Goal: Task Accomplishment & Management: Find specific page/section

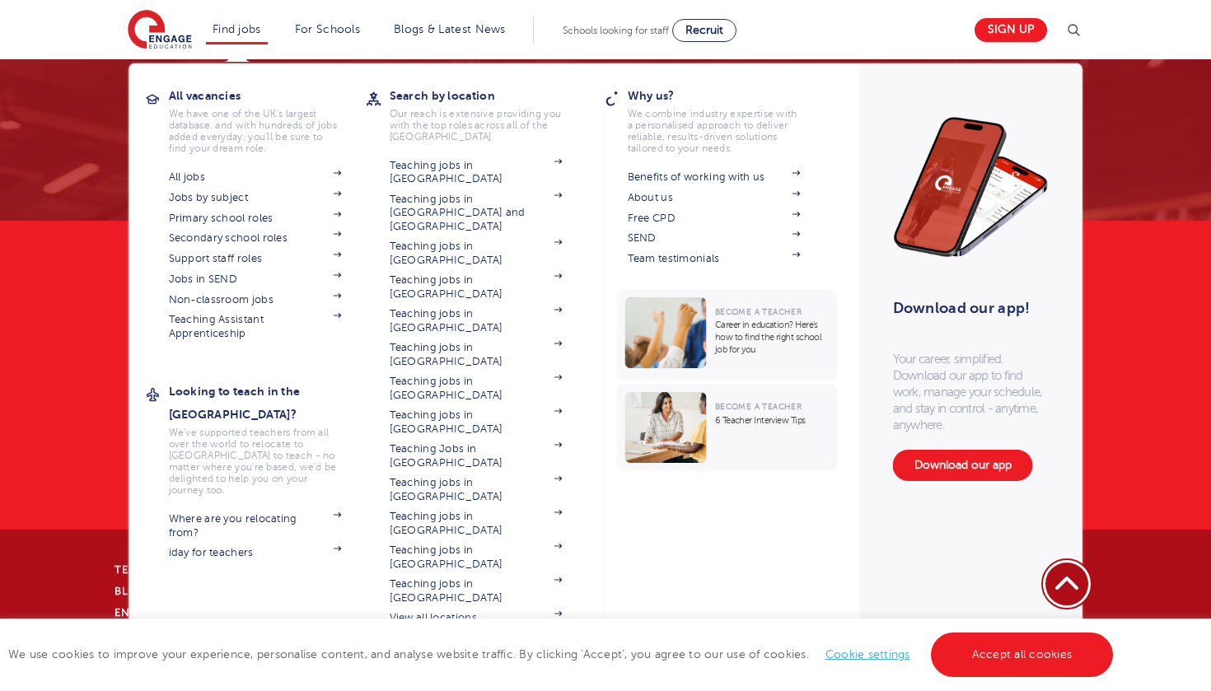
click at [237, 28] on link "Find jobs" at bounding box center [237, 29] width 49 height 12
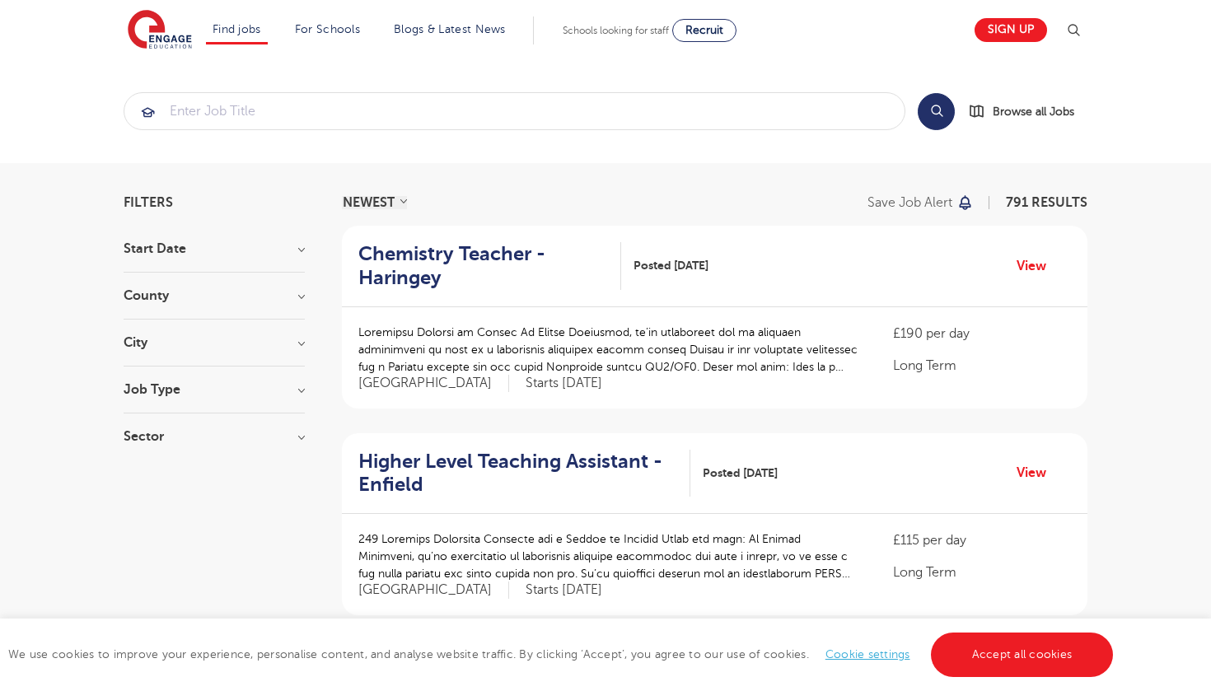
click at [188, 253] on h3 "Start Date" at bounding box center [214, 248] width 181 height 13
click at [189, 253] on h3 "Start Date" at bounding box center [214, 248] width 181 height 13
click at [190, 301] on h3 "County" at bounding box center [214, 295] width 181 height 13
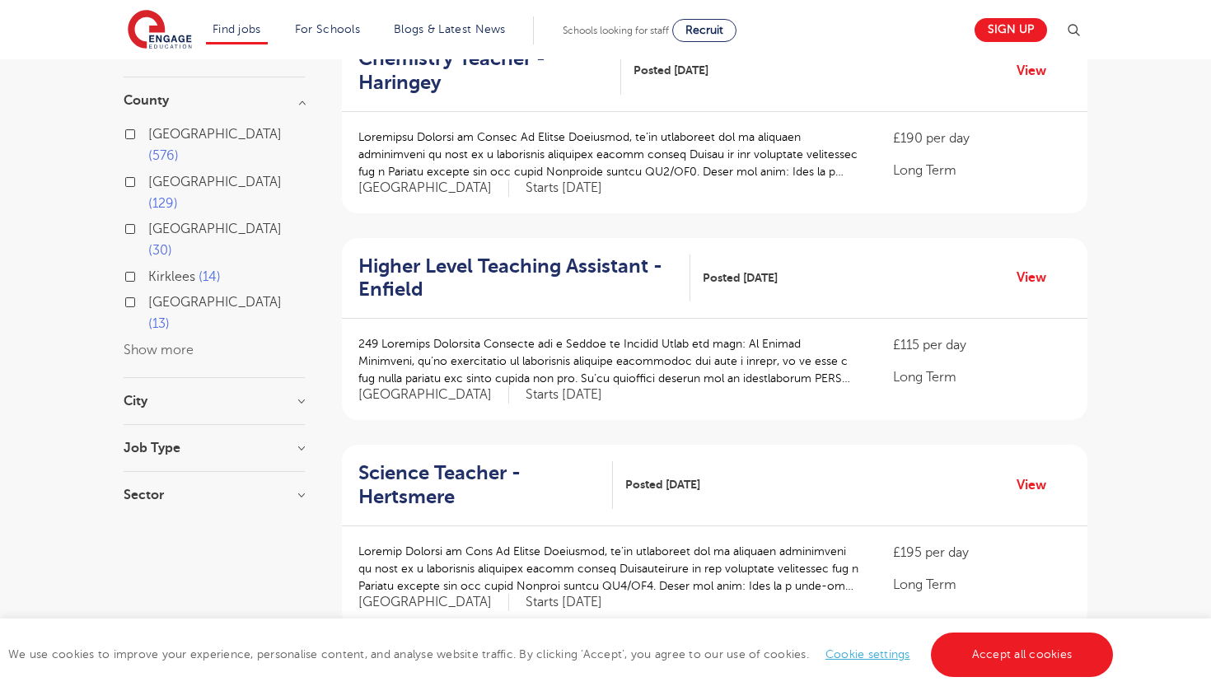
scroll to position [199, 0]
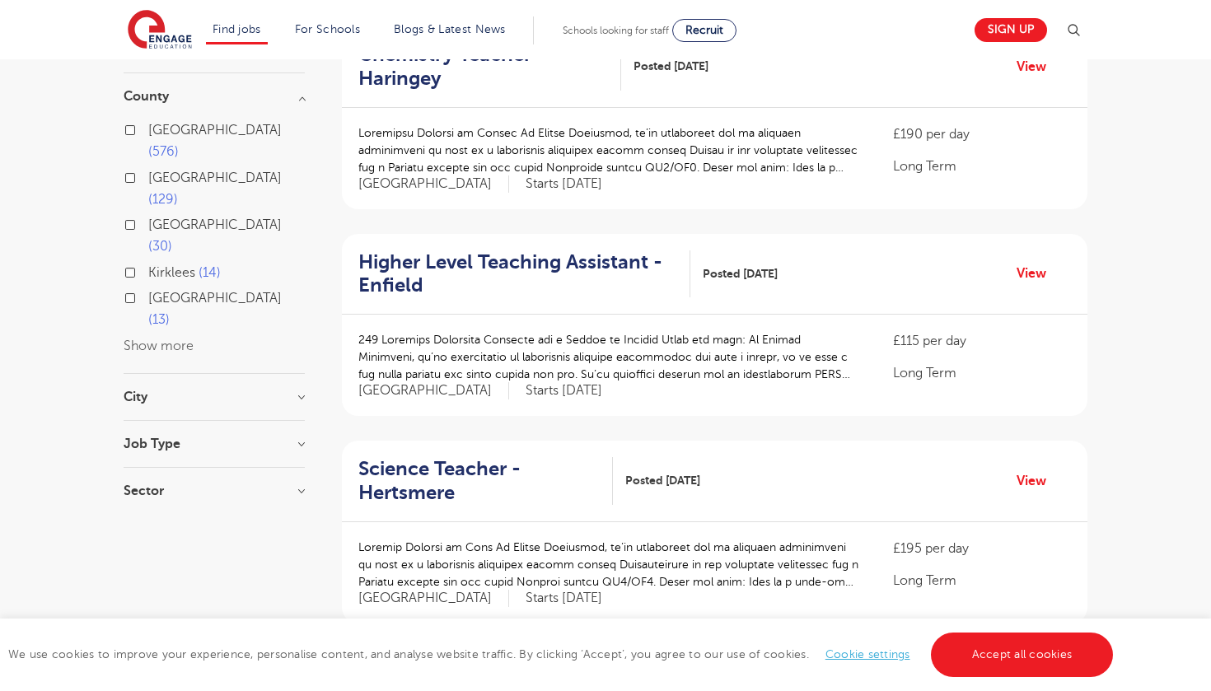
click at [225, 347] on section "Start Date September 84 November 1 October 1 Show more County London 576 Hertfo…" at bounding box center [214, 278] width 181 height 471
click at [222, 438] on h3 "Job Type" at bounding box center [214, 444] width 181 height 13
click at [148, 493] on label "Daily Supply 24" at bounding box center [198, 503] width 100 height 21
click at [148, 496] on input "Daily Supply 24" at bounding box center [153, 501] width 11 height 11
checkbox input "true"
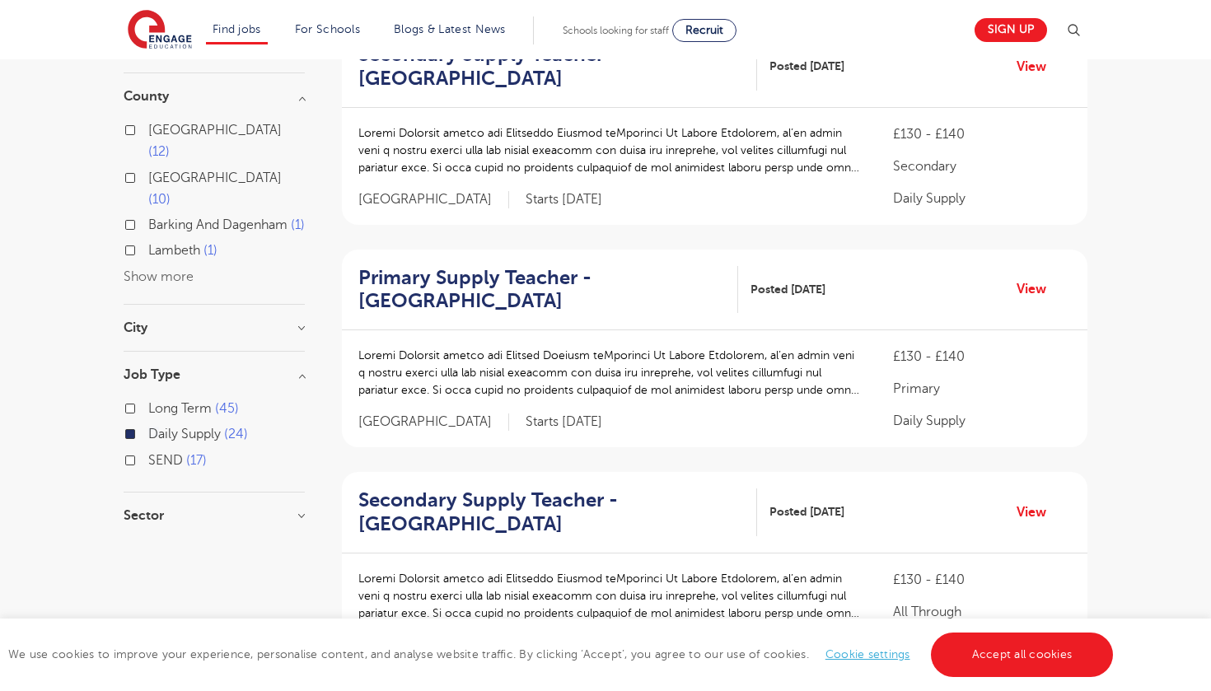
click at [148, 424] on label "Daily Supply 24" at bounding box center [198, 434] width 100 height 21
click at [148, 427] on input "Daily Supply 24" at bounding box center [153, 432] width 11 height 11
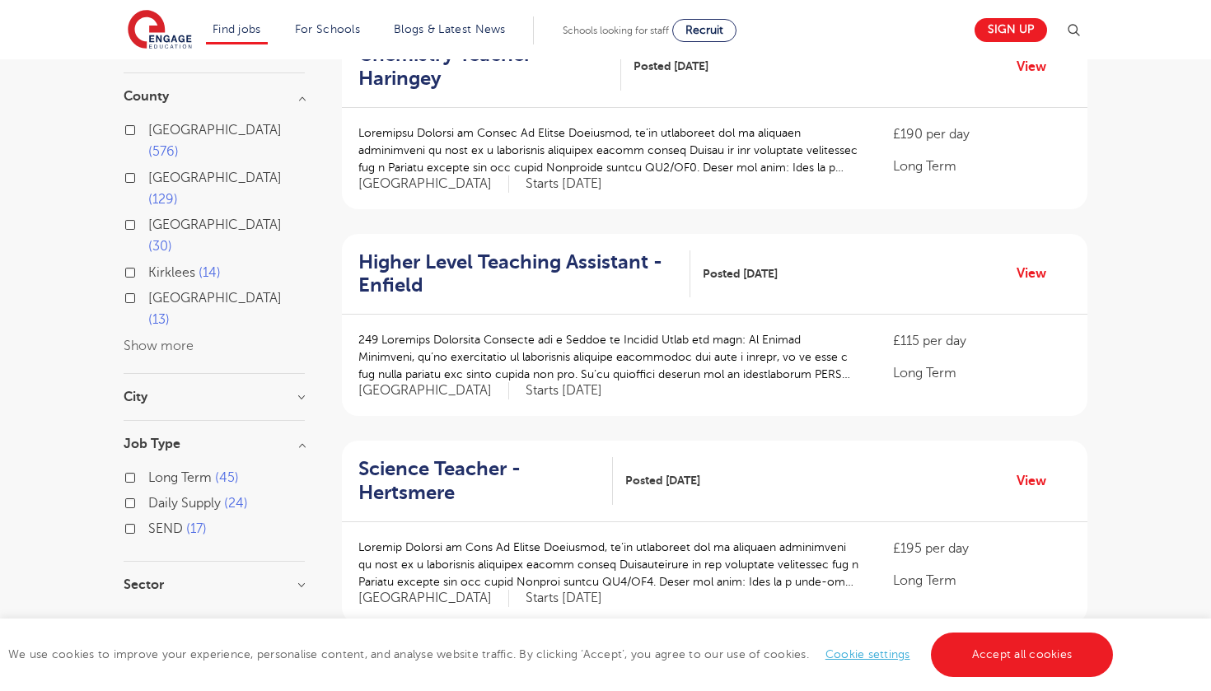
click at [148, 487] on section "Start Date September 84 November 1 October 1 Show more County London 576 Hertfo…" at bounding box center [214, 325] width 181 height 565
click at [150, 578] on h3 "Sector" at bounding box center [214, 584] width 181 height 13
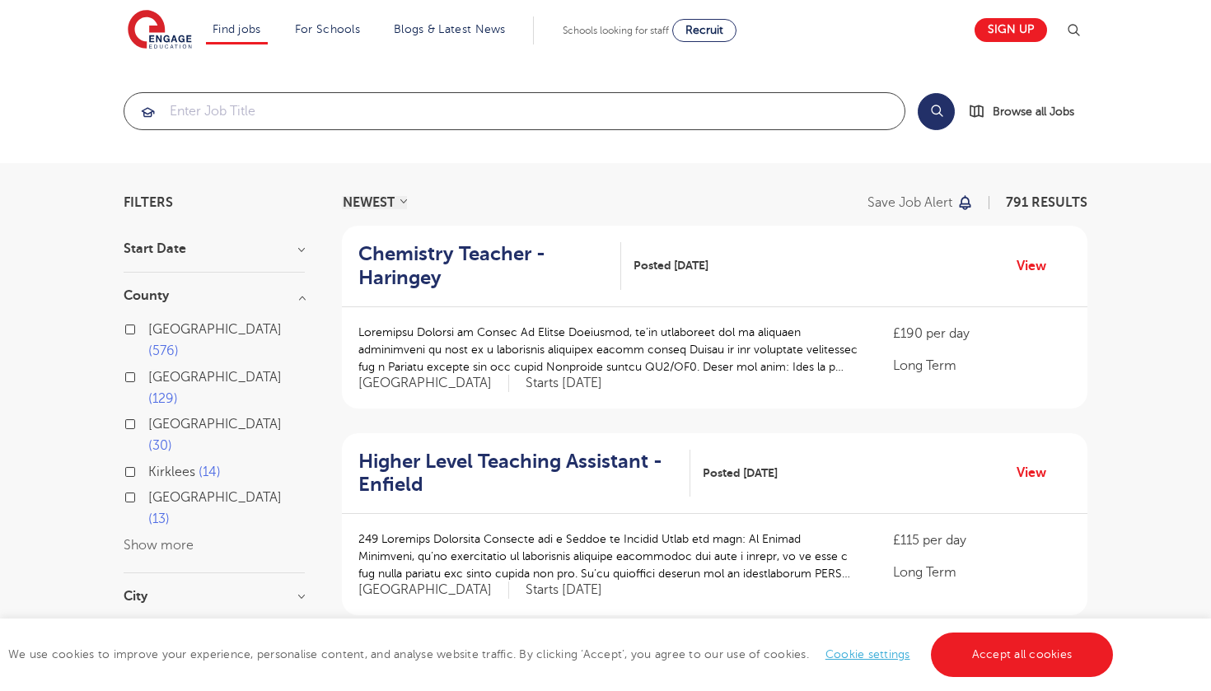
click at [699, 117] on input "search" at bounding box center [514, 111] width 780 height 36
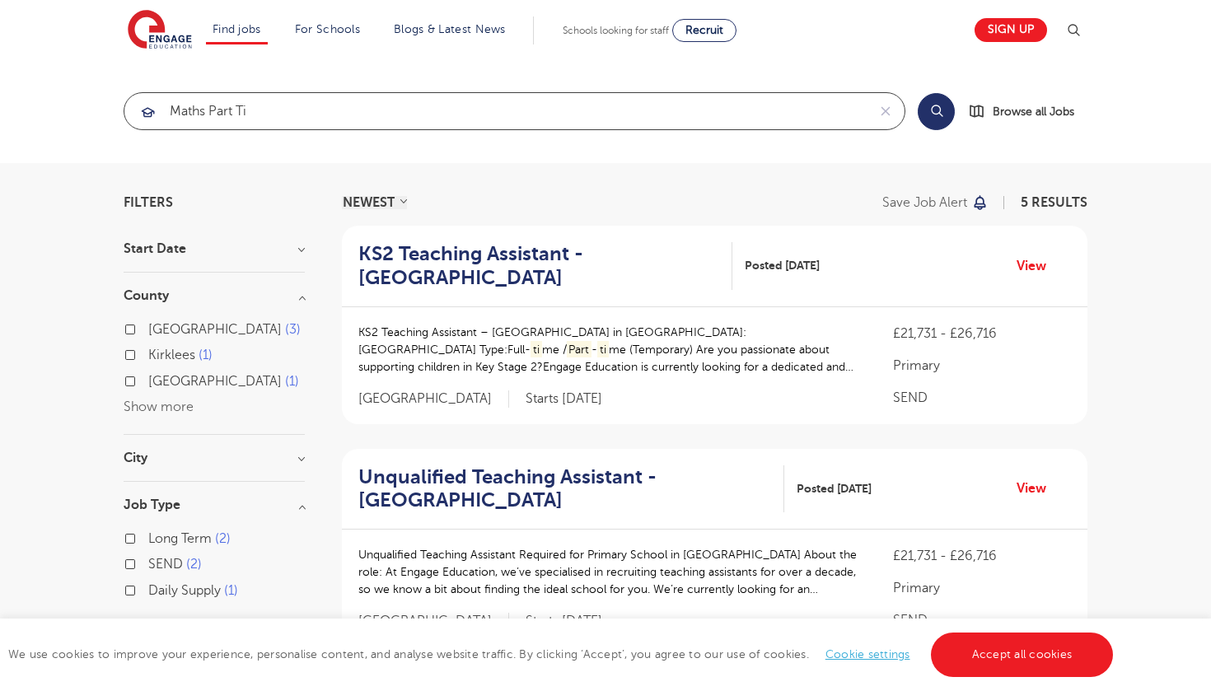
type input "maths part tim"
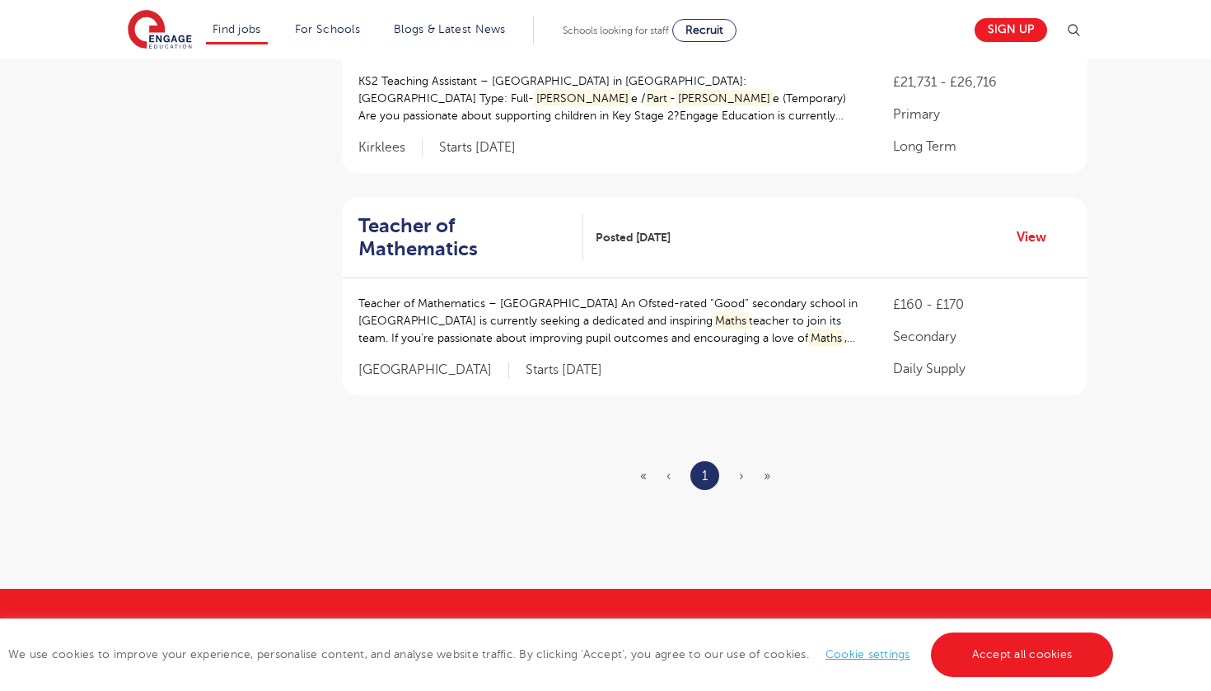
scroll to position [903, 0]
